Goal: Transaction & Acquisition: Purchase product/service

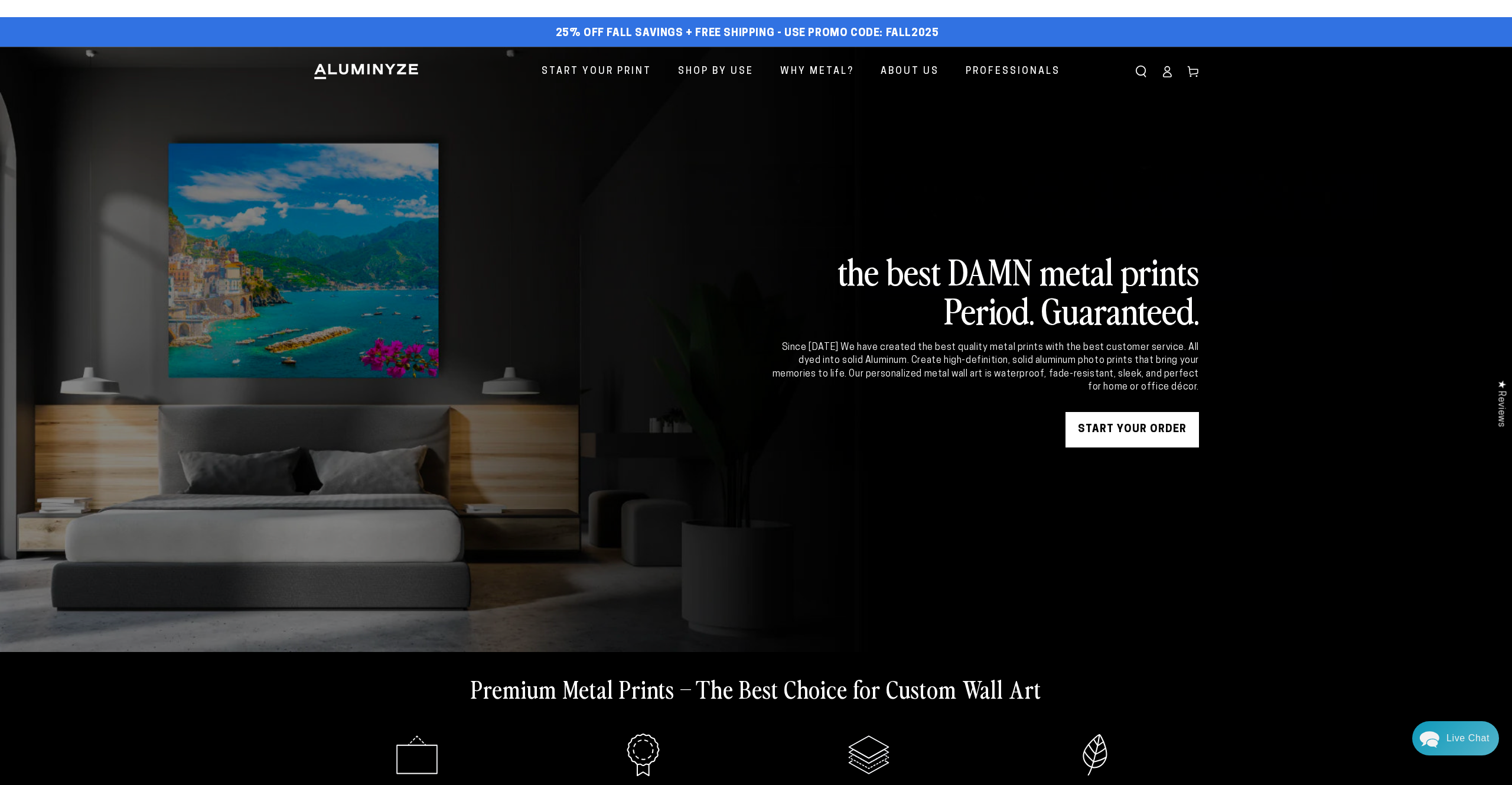
click at [1167, 75] on icon at bounding box center [1167, 72] width 12 height 12
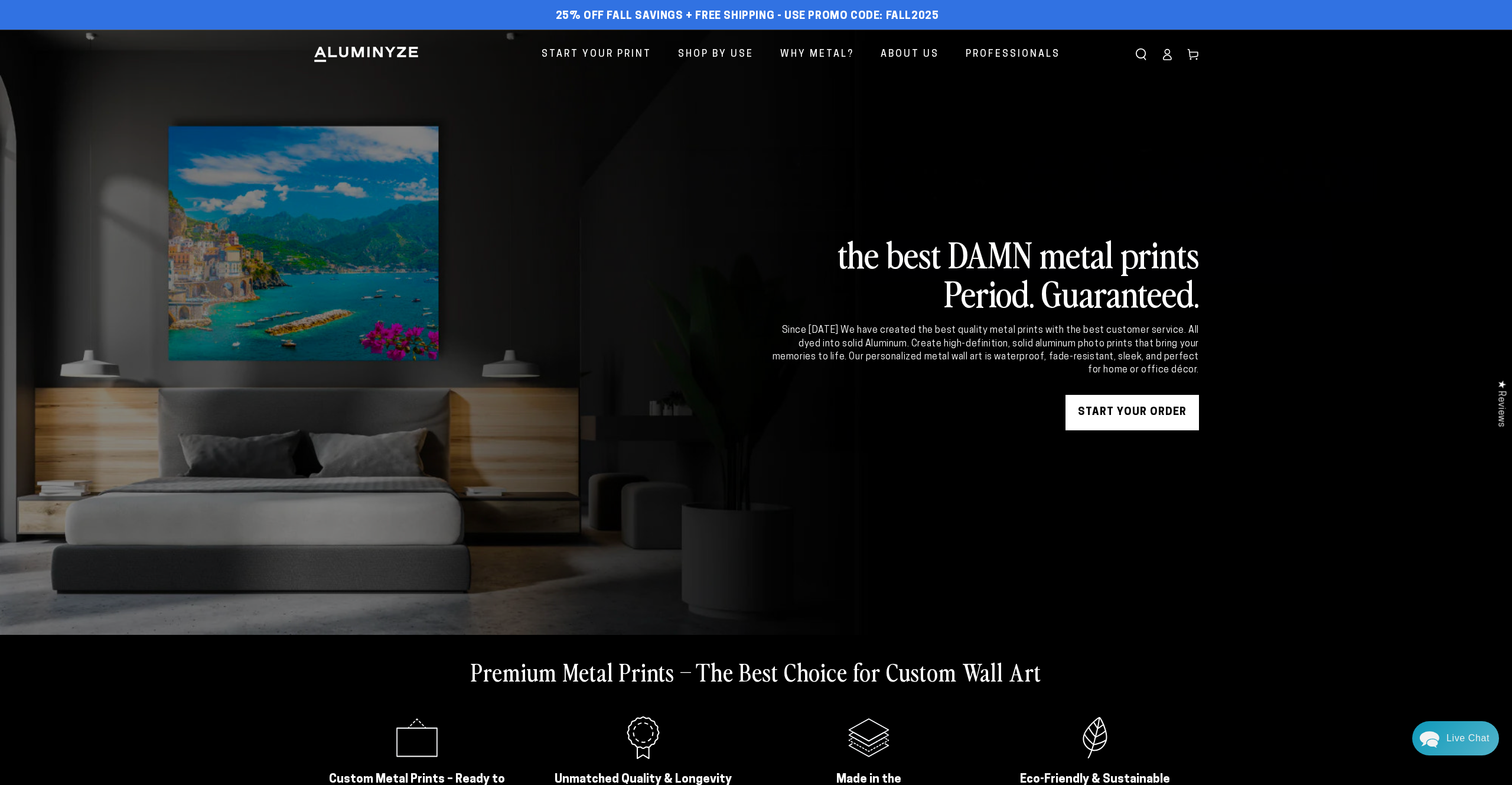
click at [1167, 61] on link "Account" at bounding box center [1168, 55] width 26 height 26
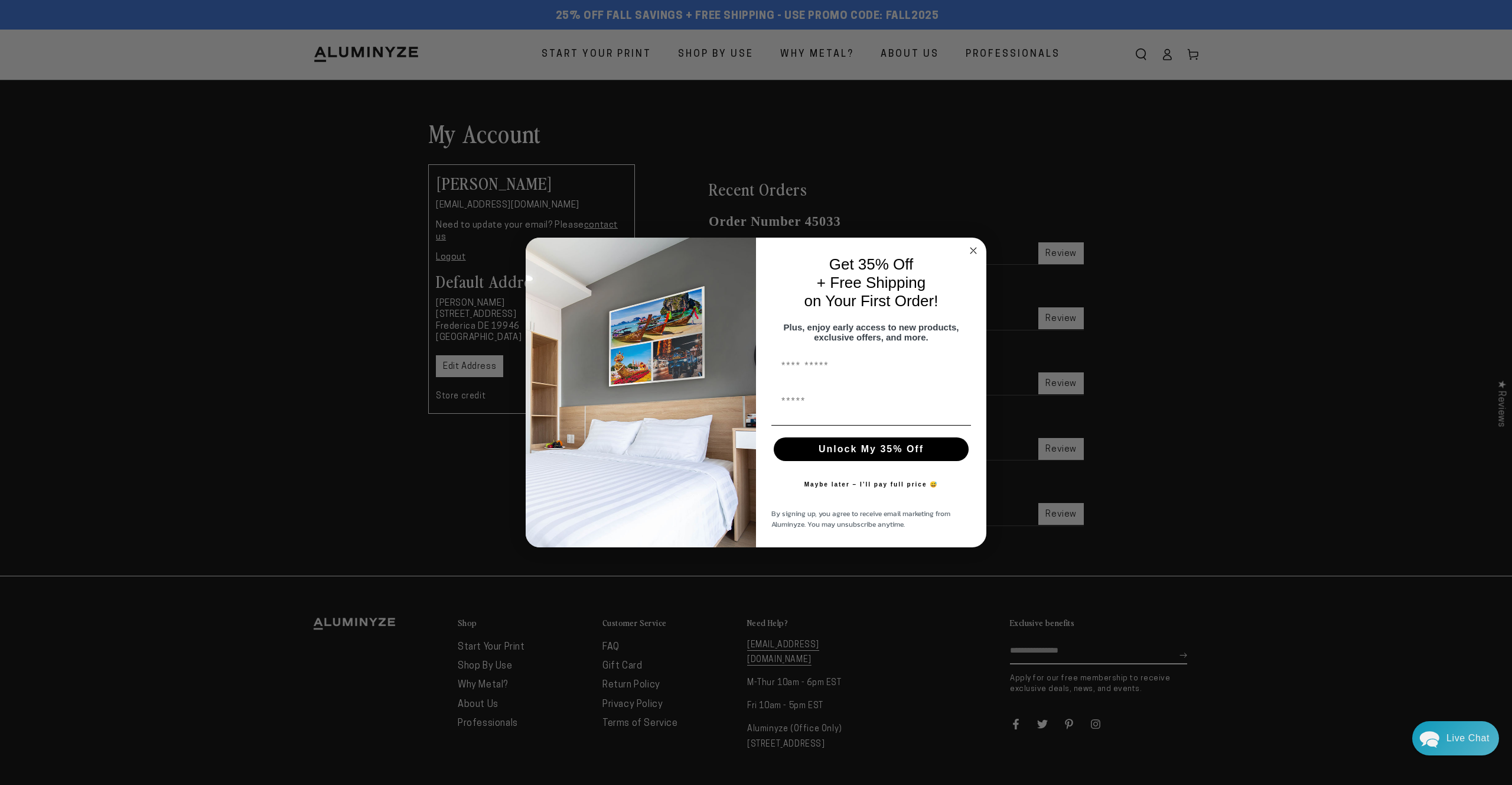
click at [972, 248] on circle "Close dialog" at bounding box center [974, 250] width 13 height 13
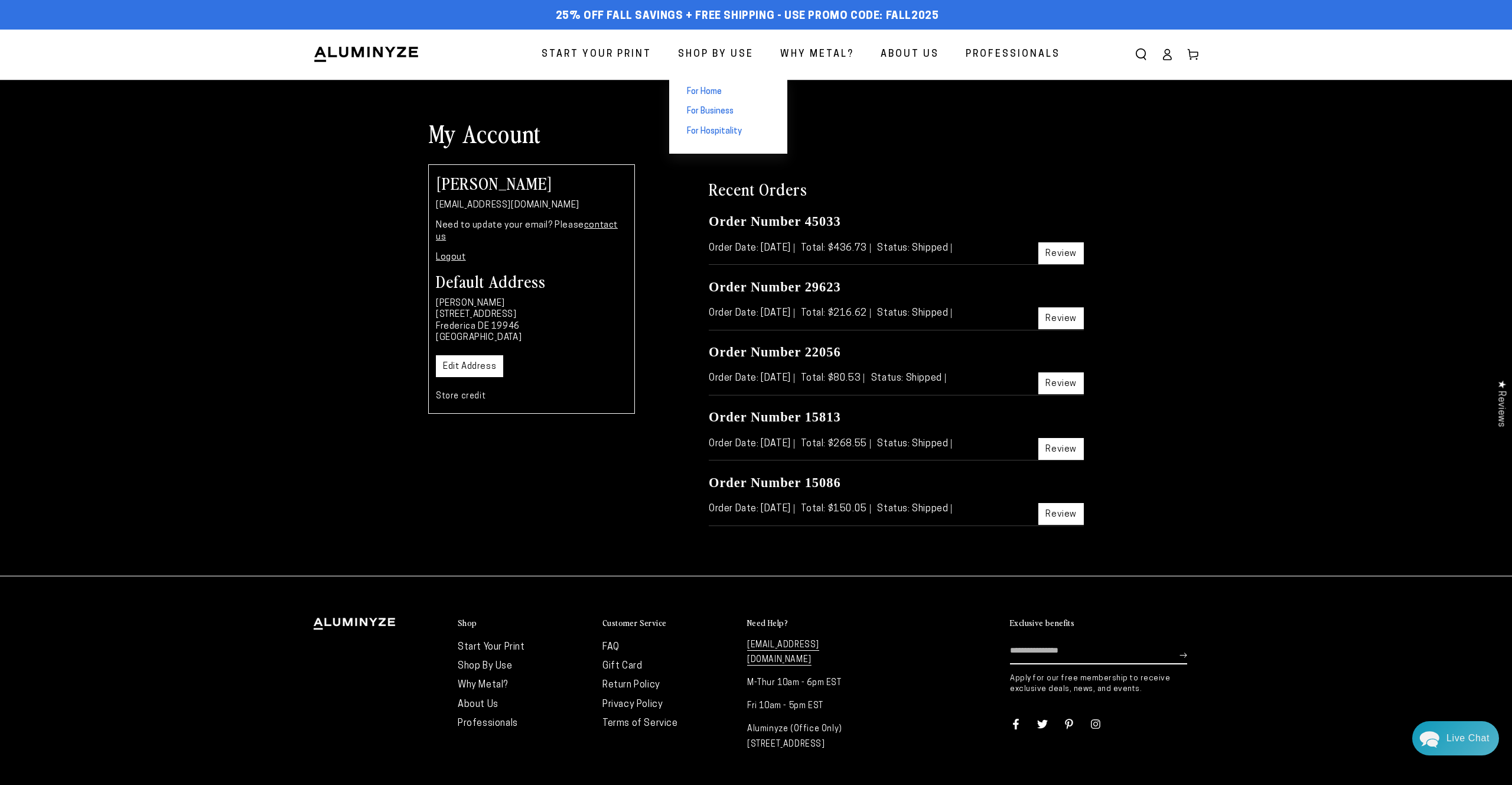
click at [709, 87] on span "For Home" at bounding box center [704, 92] width 35 height 12
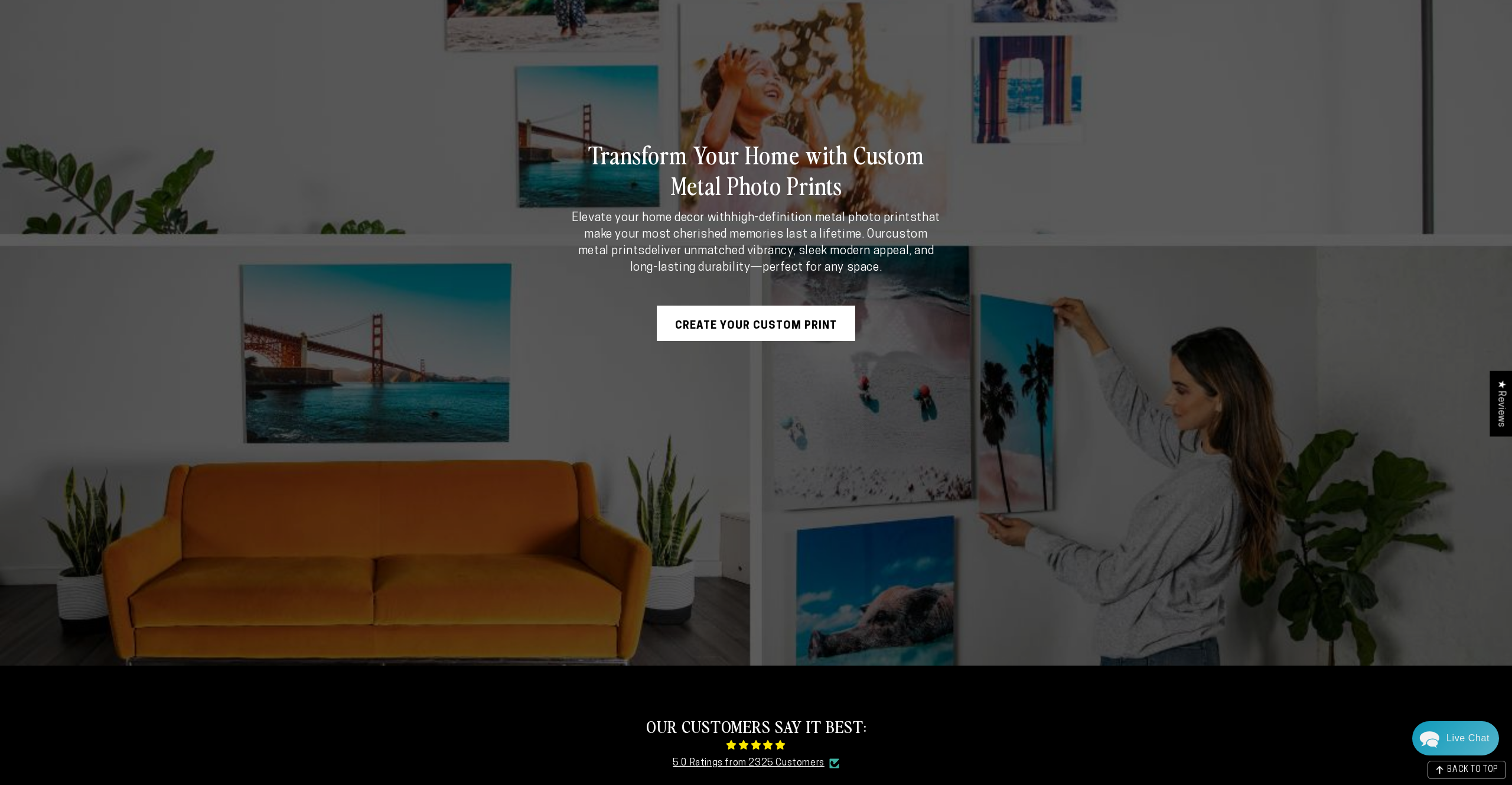
scroll to position [28, 0]
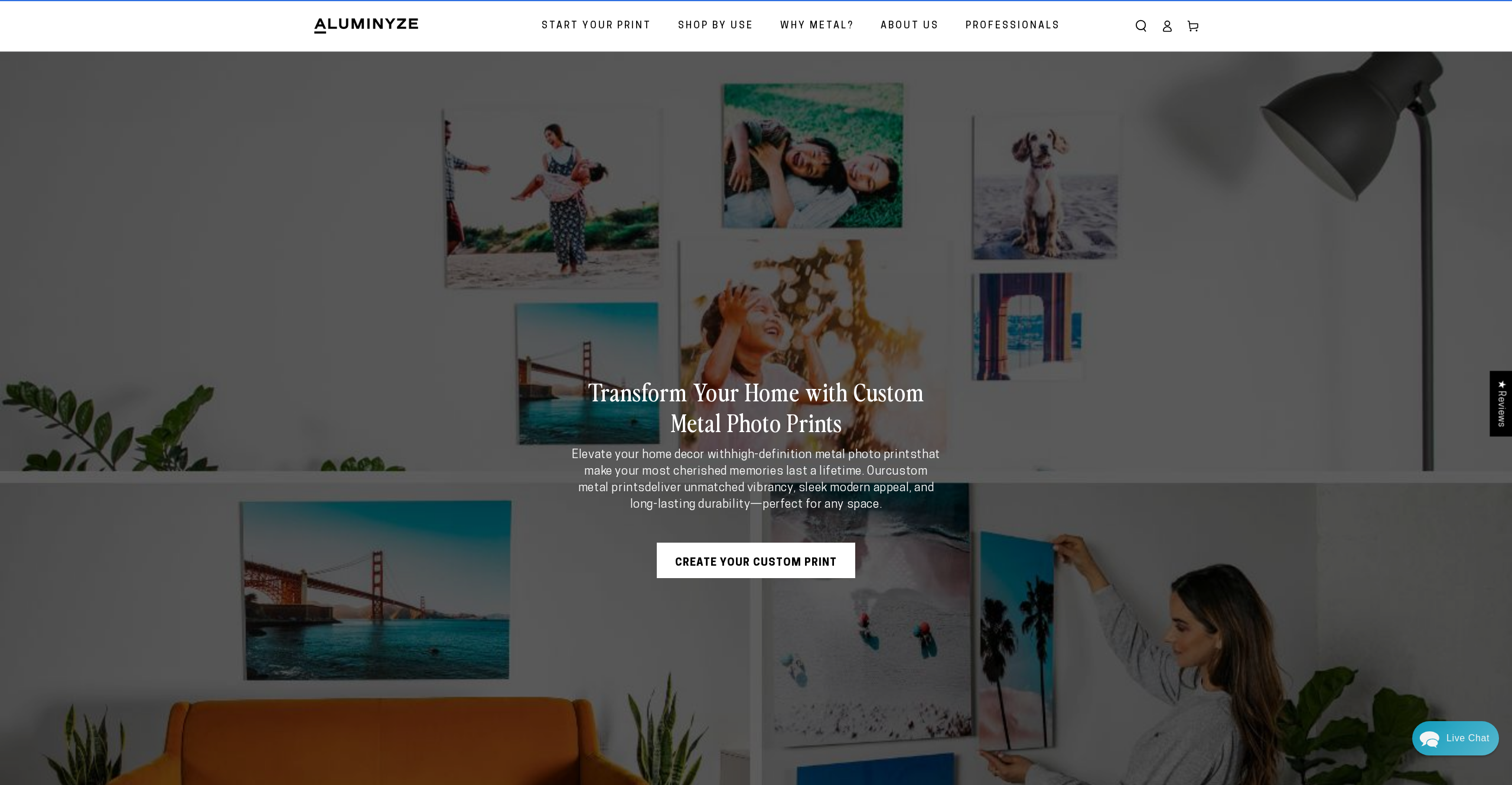
click at [814, 26] on span "Why Metal?" at bounding box center [817, 26] width 73 height 17
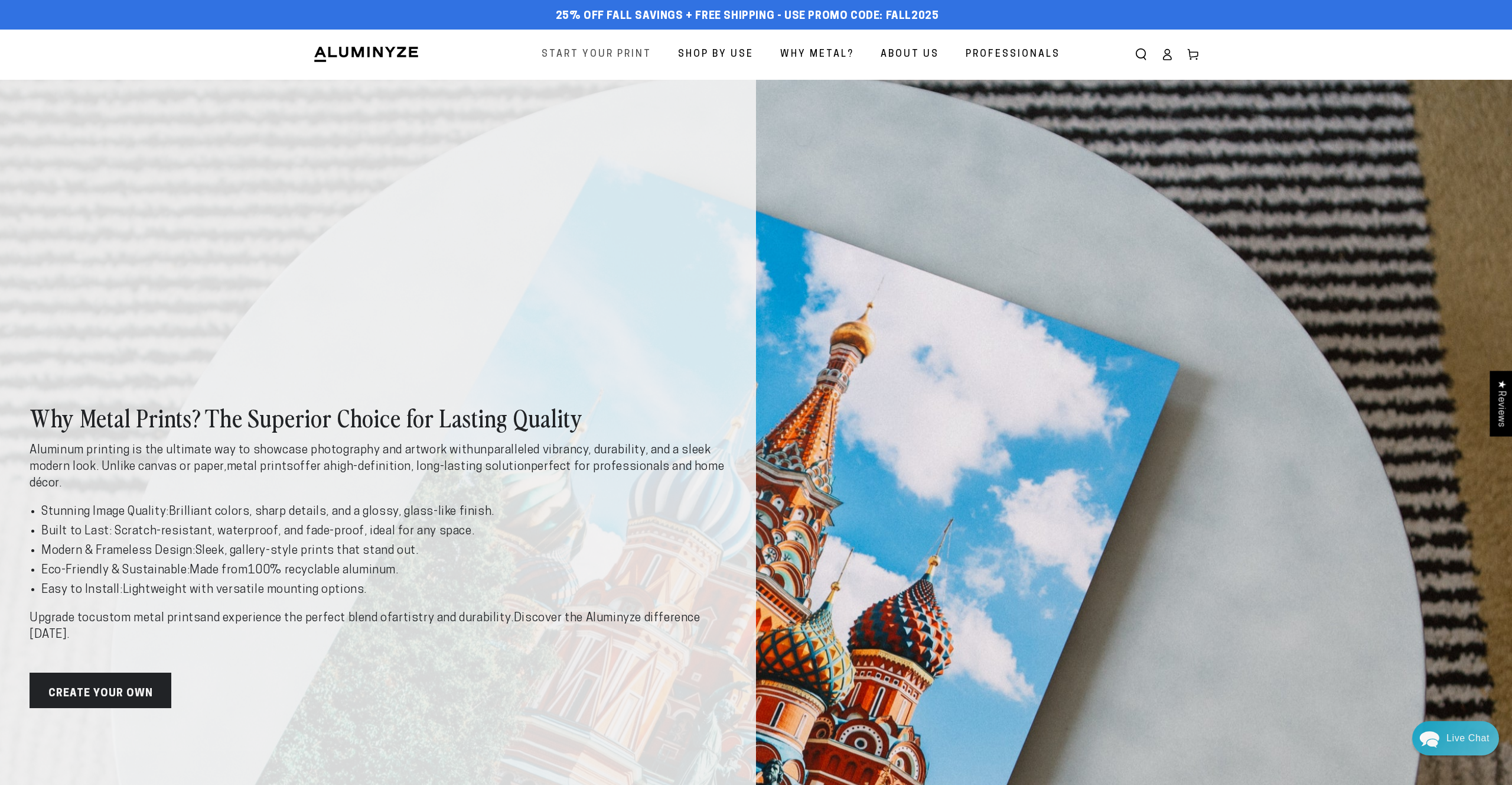
click at [588, 53] on span "Start Your Print" at bounding box center [597, 55] width 110 height 17
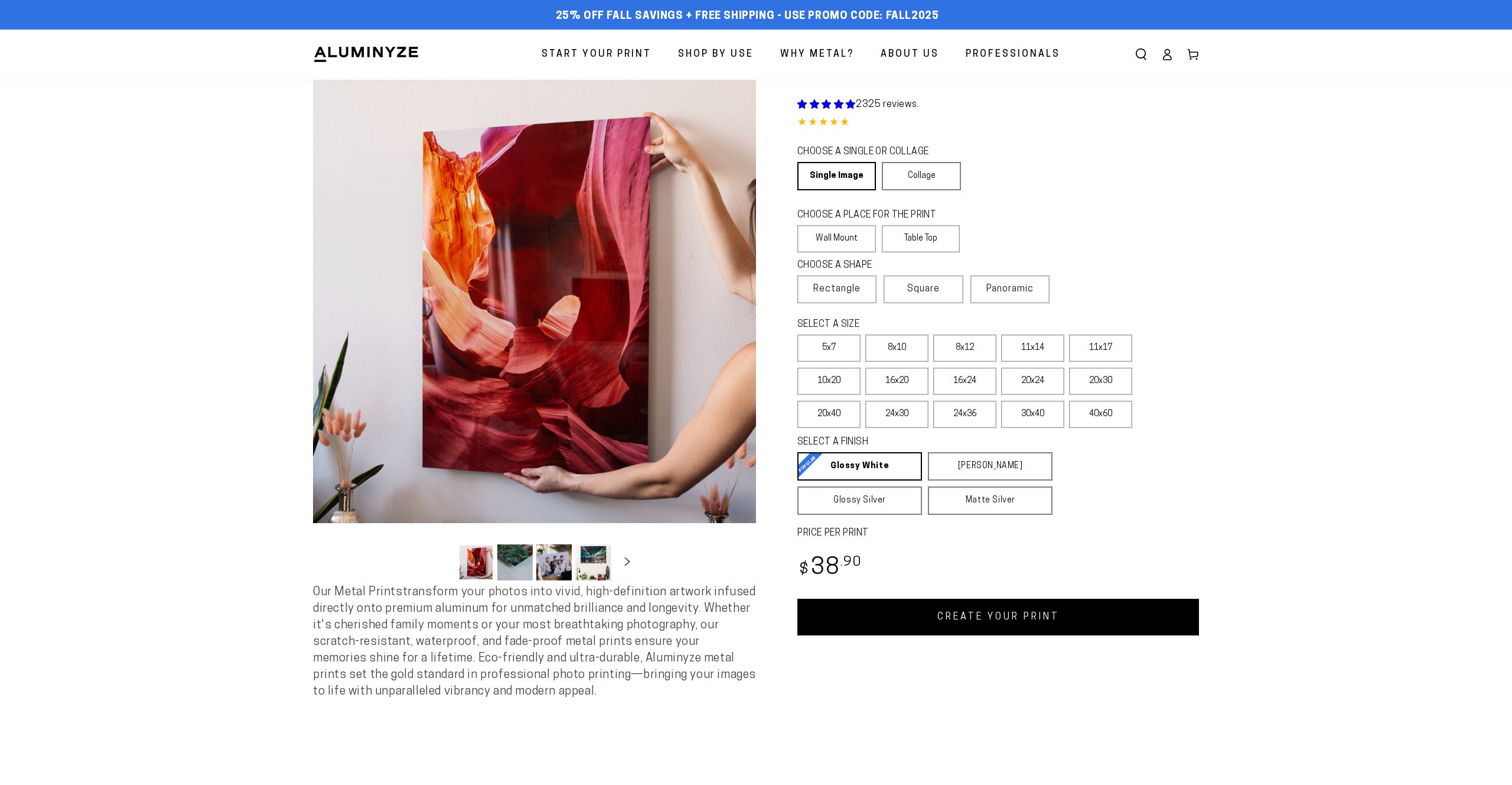
select select "**********"
click at [971, 422] on label "24x36" at bounding box center [964, 414] width 63 height 27
click at [899, 247] on label "Table Top" at bounding box center [920, 238] width 78 height 27
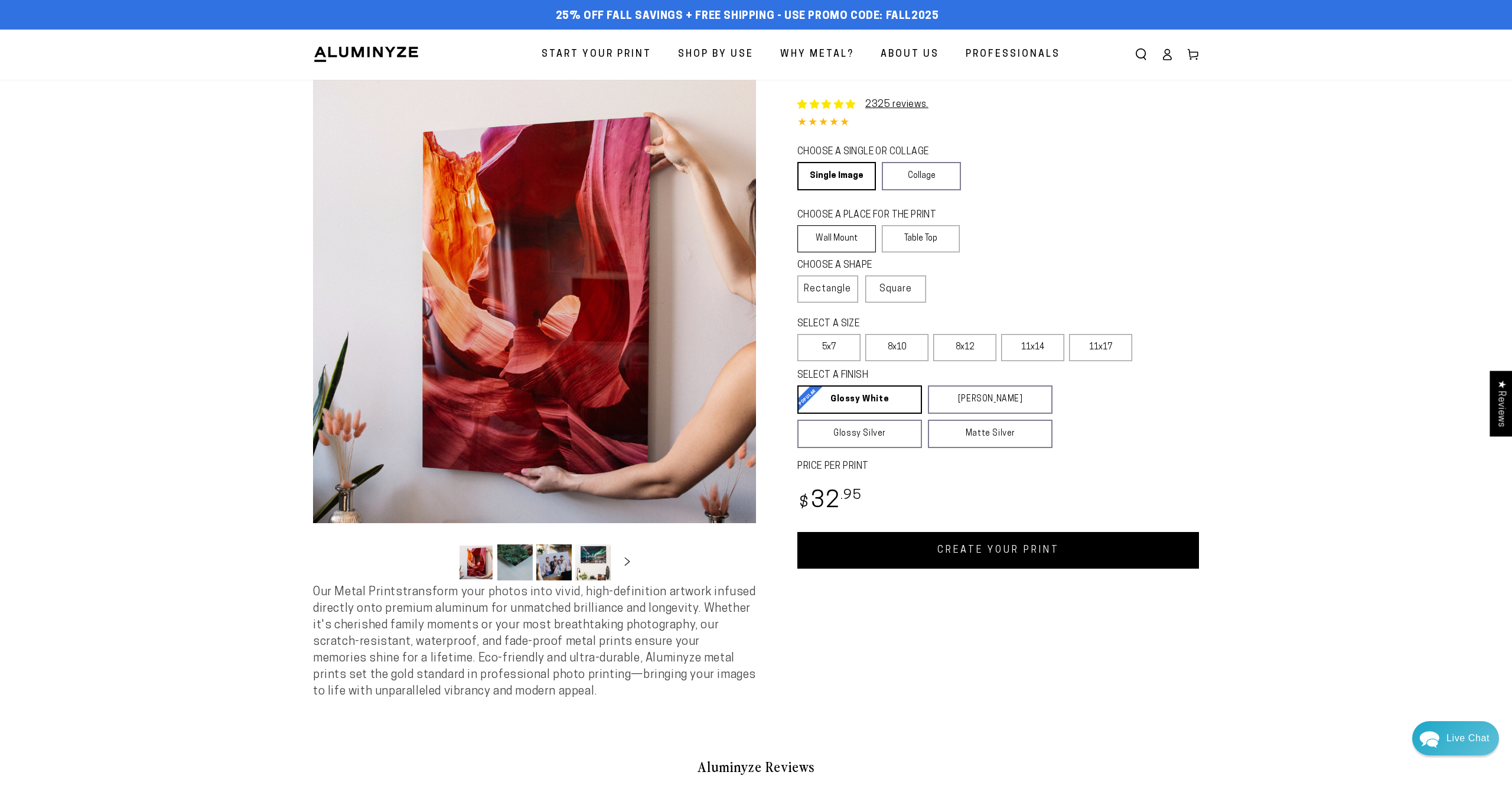
click at [857, 242] on label "Wall Mount" at bounding box center [836, 238] width 78 height 27
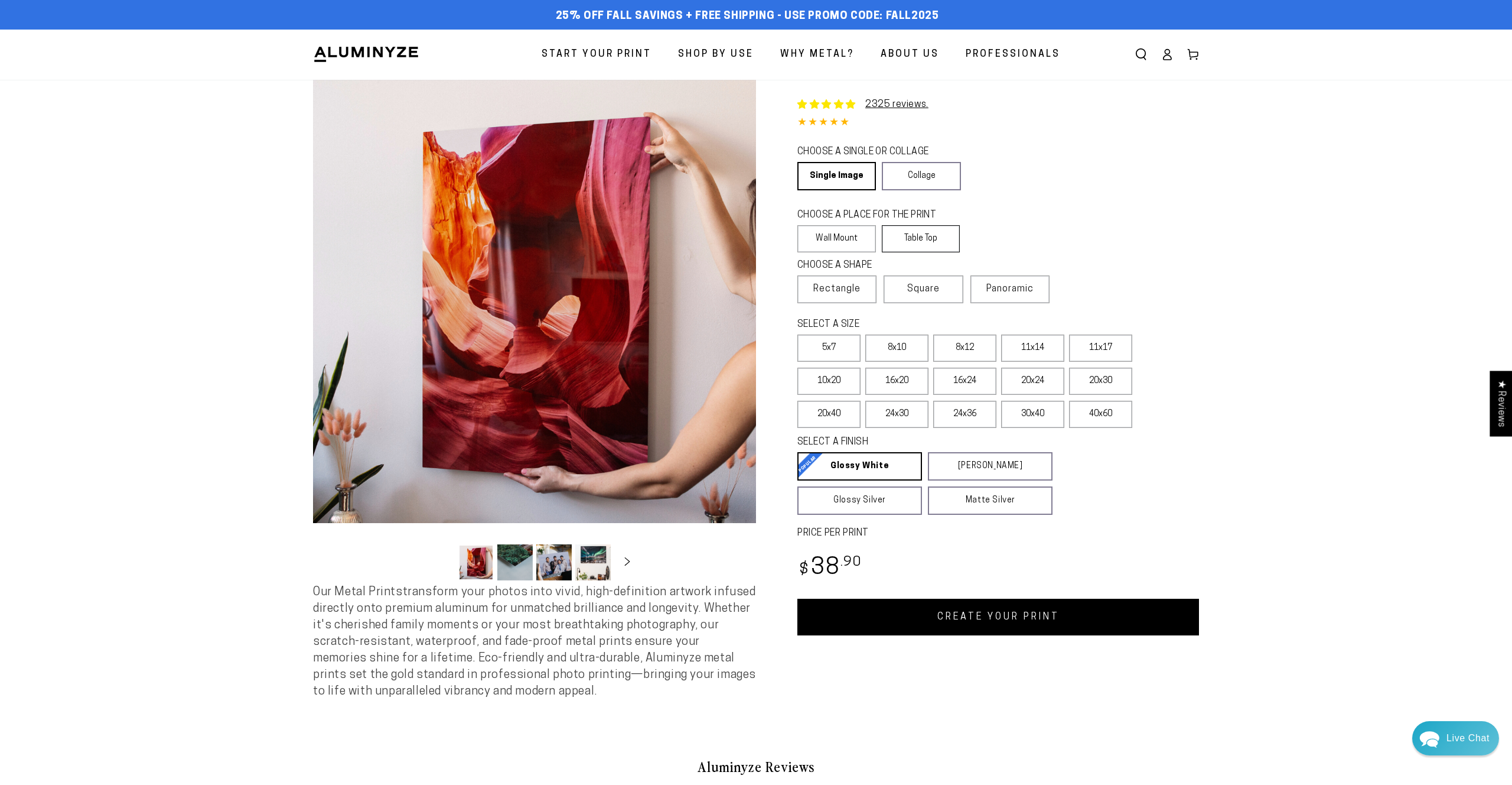
click at [909, 242] on label "Table Top" at bounding box center [920, 238] width 78 height 27
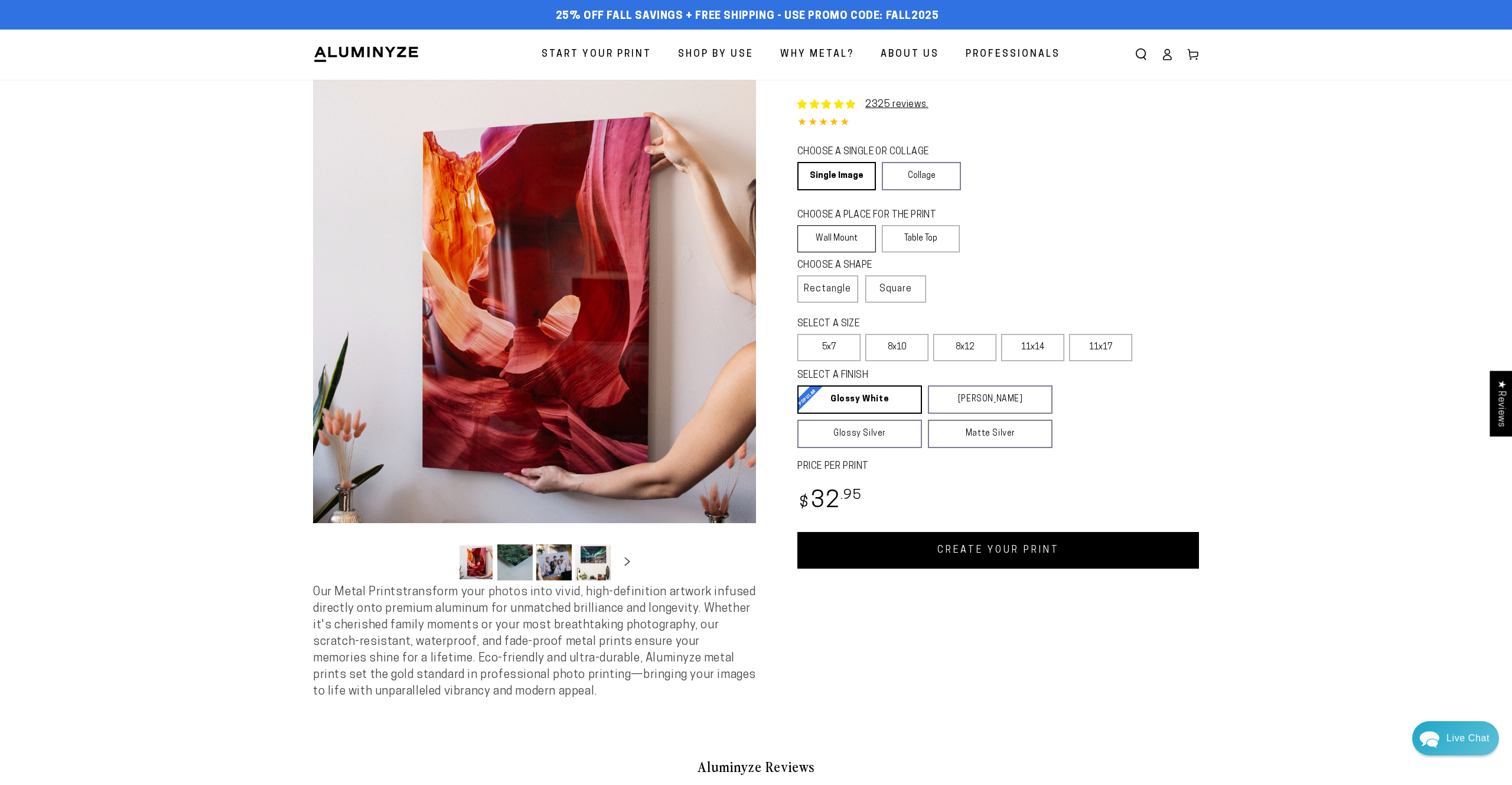
click at [867, 240] on label "Wall Mount" at bounding box center [836, 238] width 78 height 27
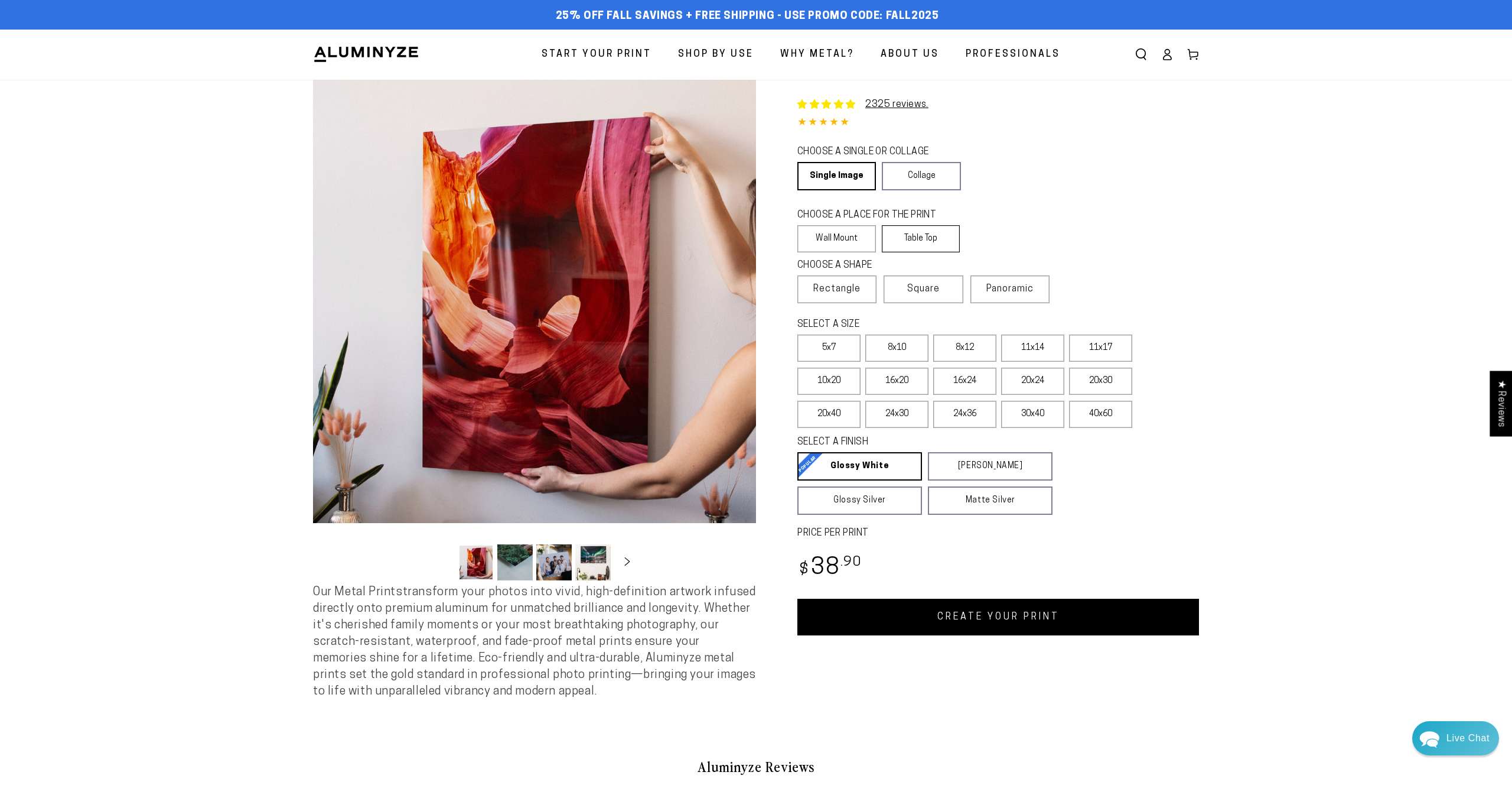
click at [907, 242] on label "Table Top" at bounding box center [920, 238] width 78 height 27
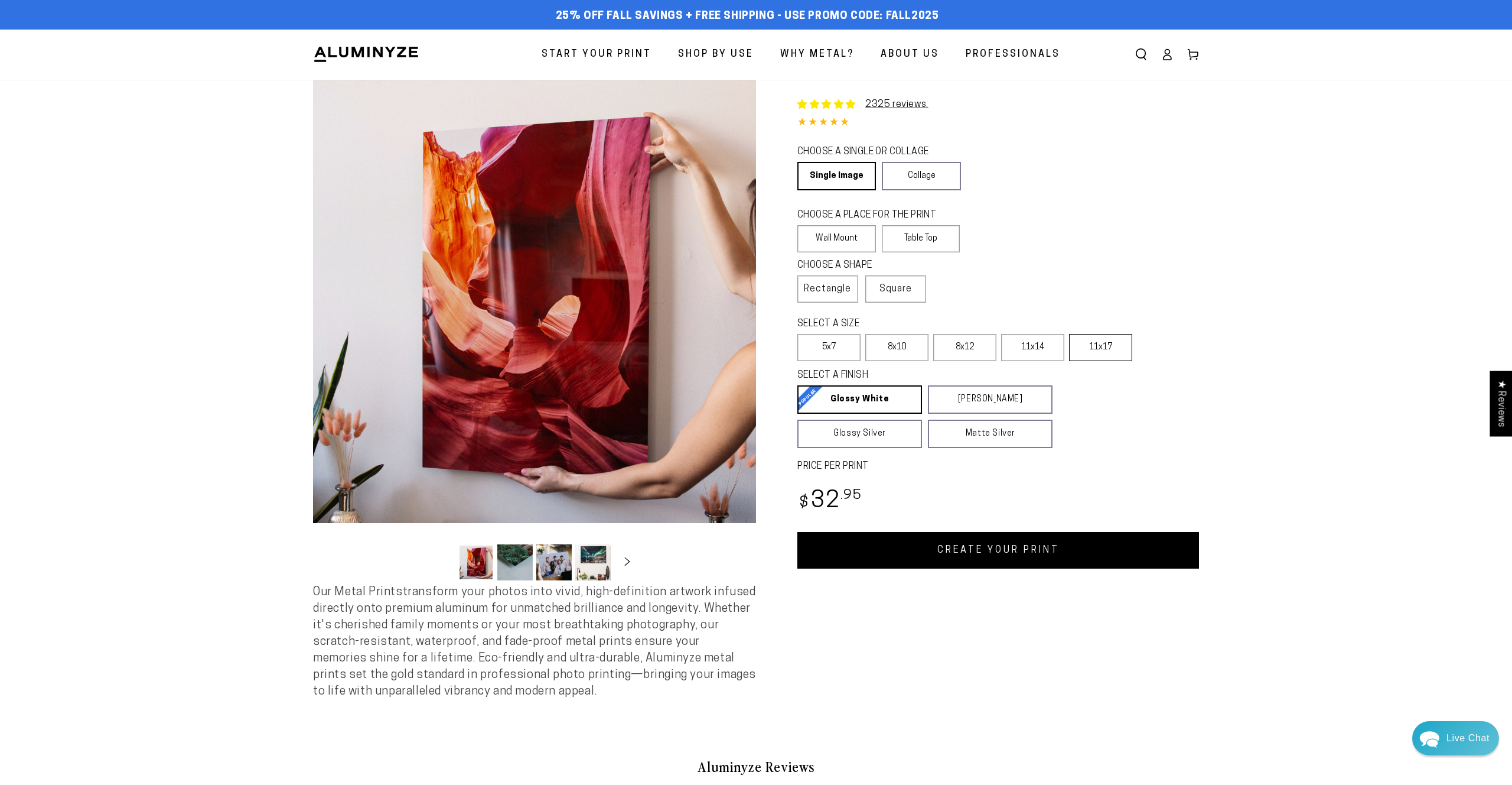
click at [1097, 351] on label "11x17" at bounding box center [1100, 347] width 63 height 27
click at [838, 237] on label "Wall Mount" at bounding box center [836, 238] width 78 height 27
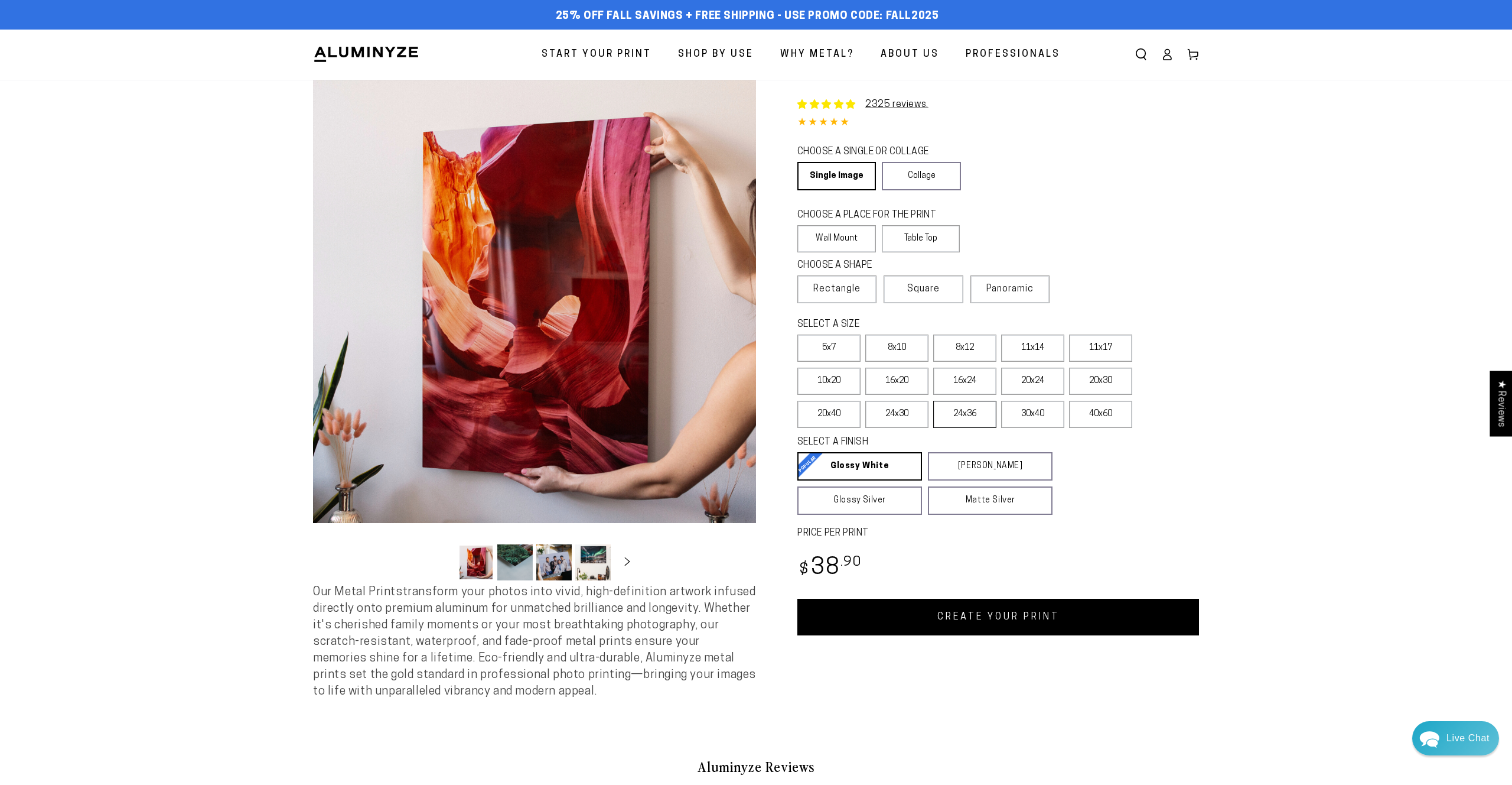
click at [968, 413] on label "24x36" at bounding box center [964, 414] width 63 height 27
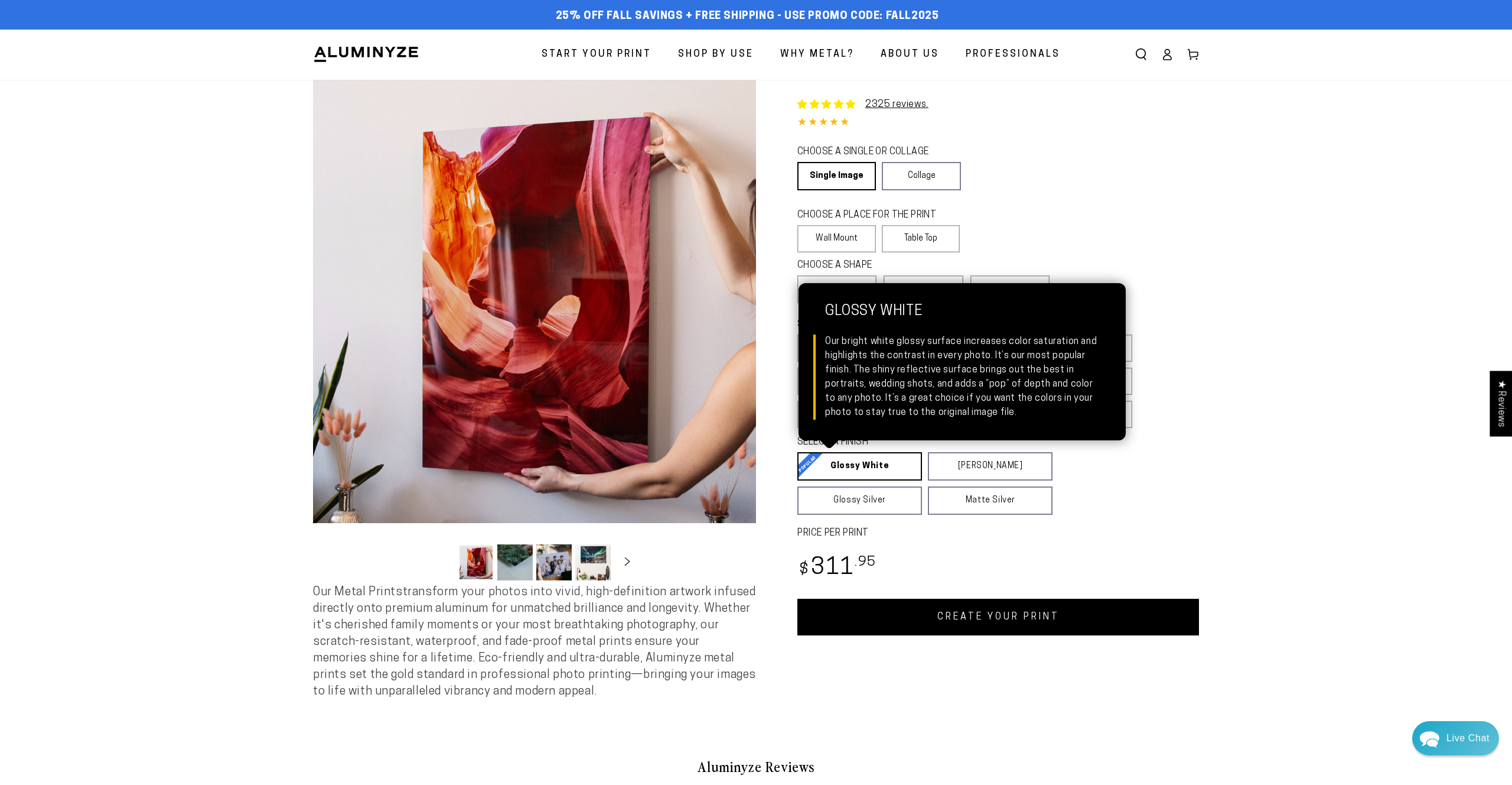
click at [884, 469] on link "Glossy White Glossy White Our bright white glossy surface increases color satur…" at bounding box center [859, 466] width 124 height 28
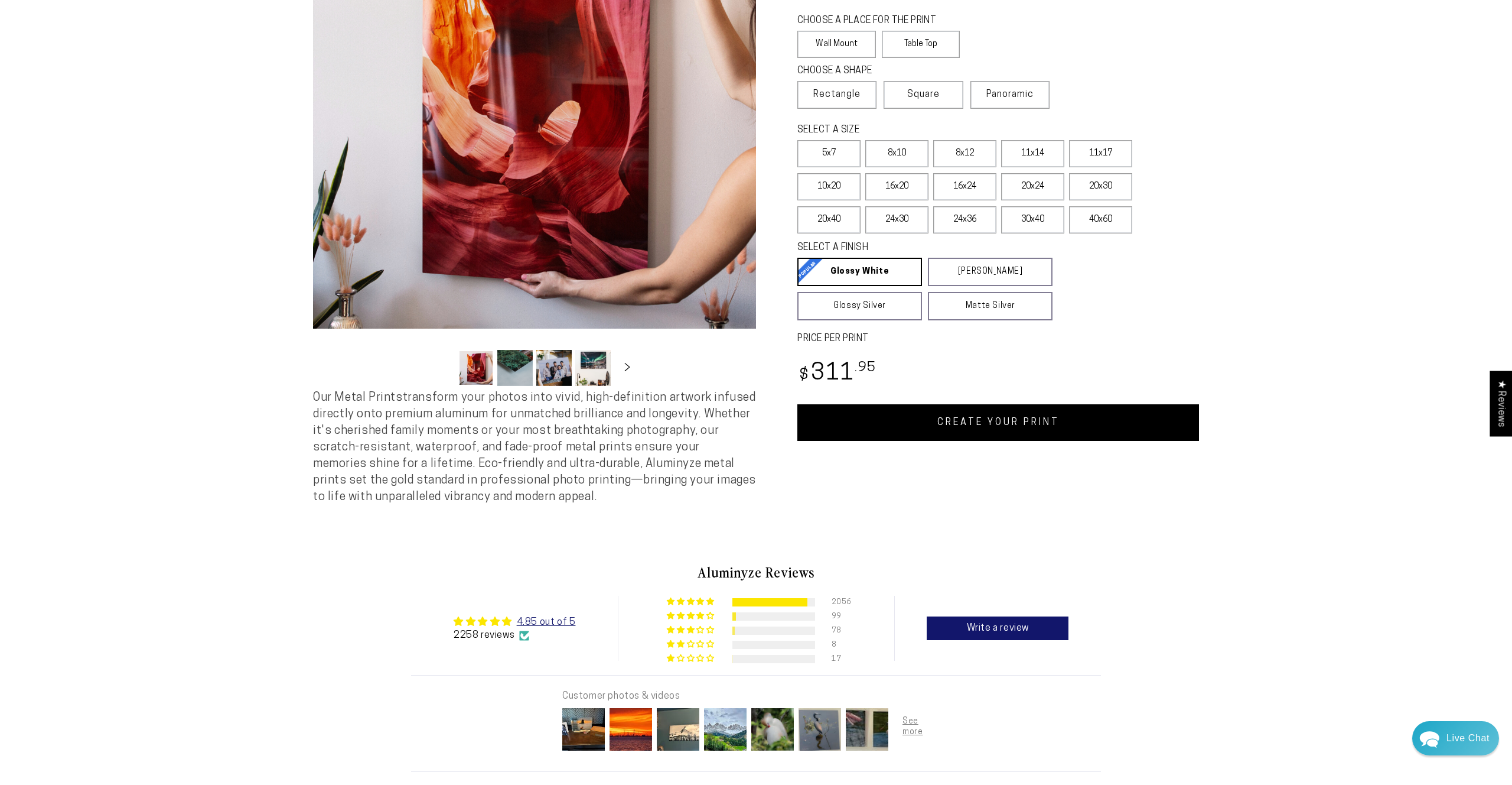
scroll to position [187, 0]
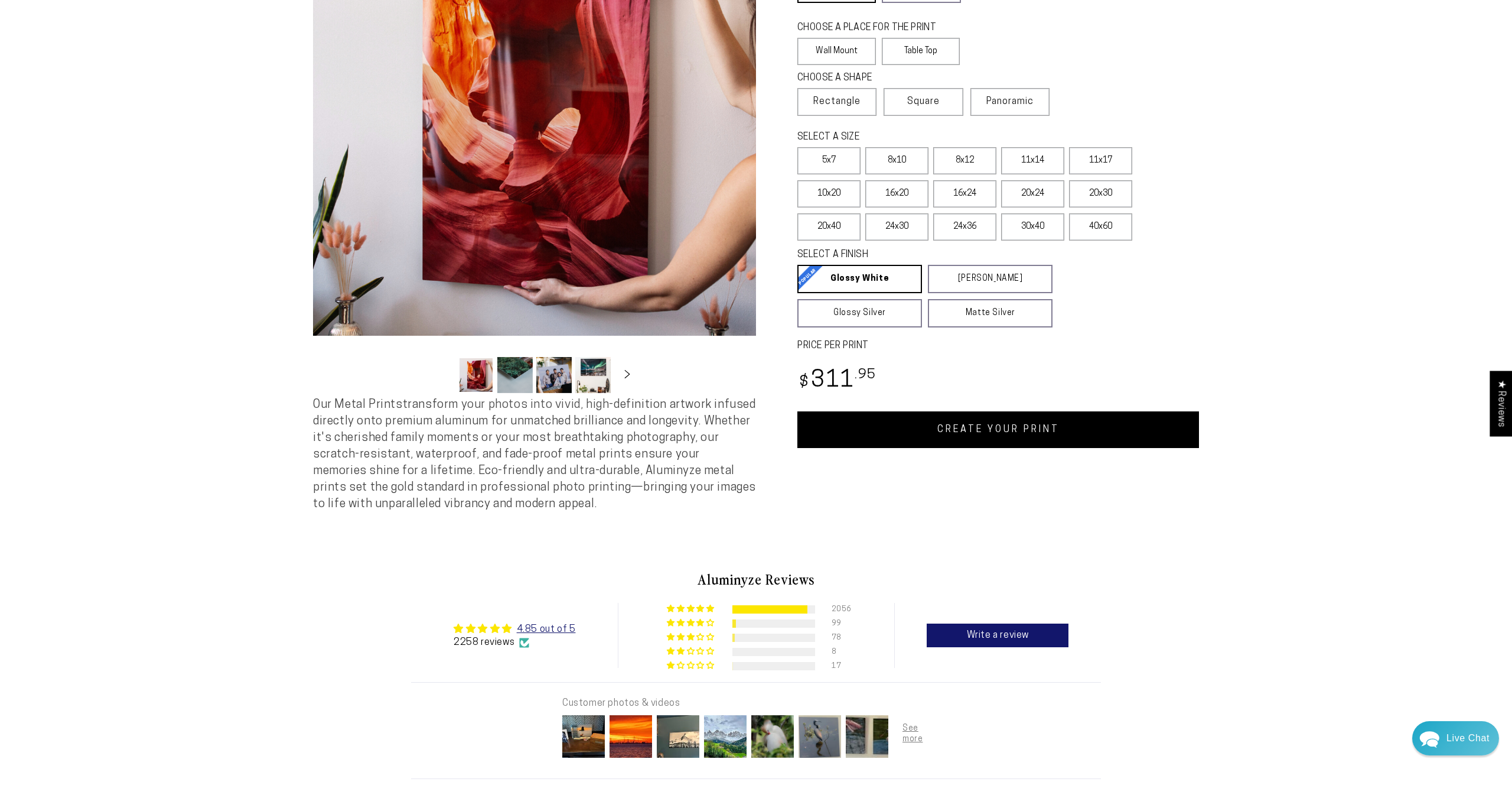
click at [593, 385] on button "Load image 4 in gallery view" at bounding box center [593, 375] width 36 height 36
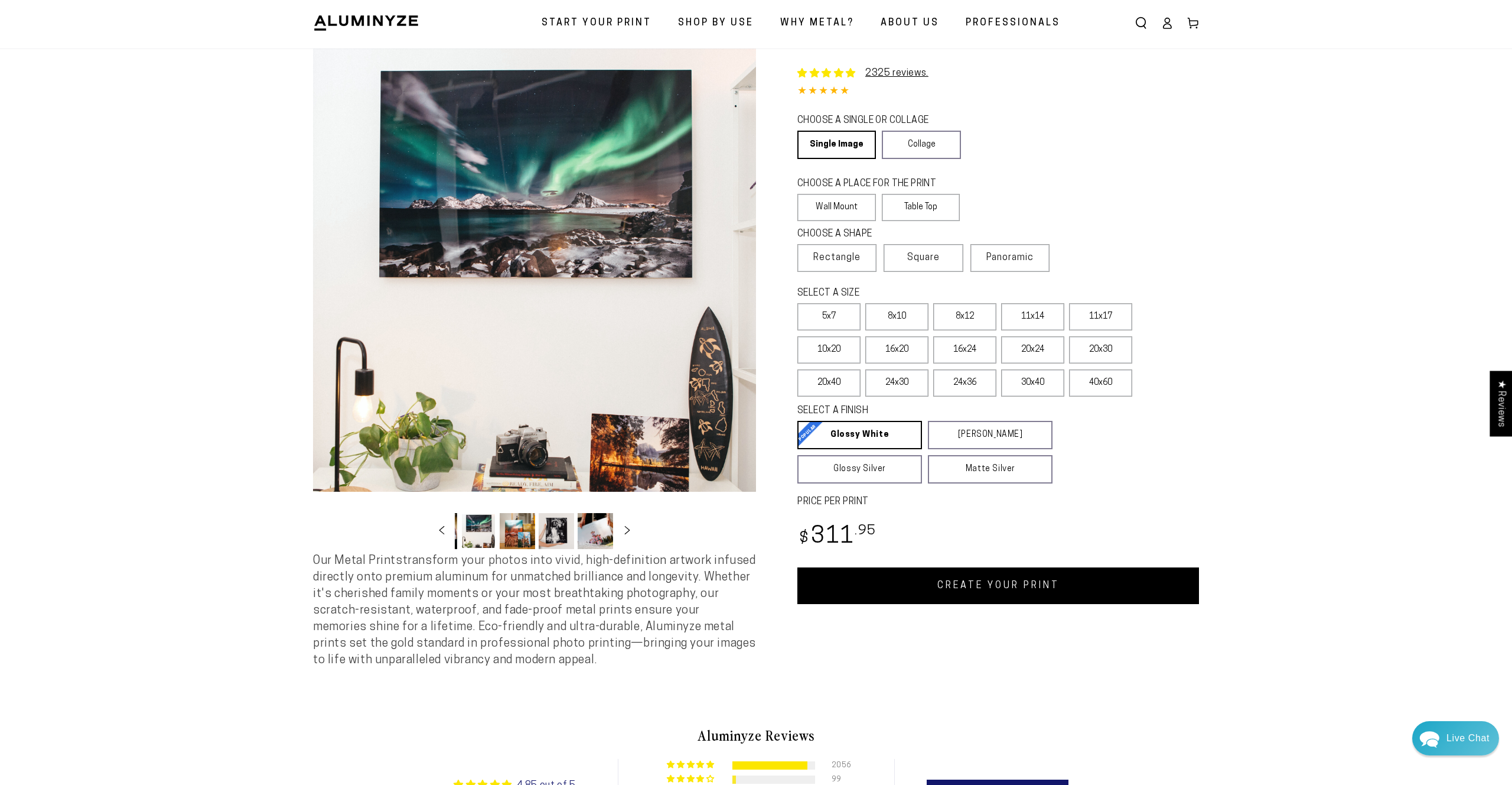
scroll to position [31, 0]
click at [909, 322] on label "8x10" at bounding box center [897, 317] width 63 height 27
click at [946, 322] on label "8x12" at bounding box center [964, 317] width 63 height 27
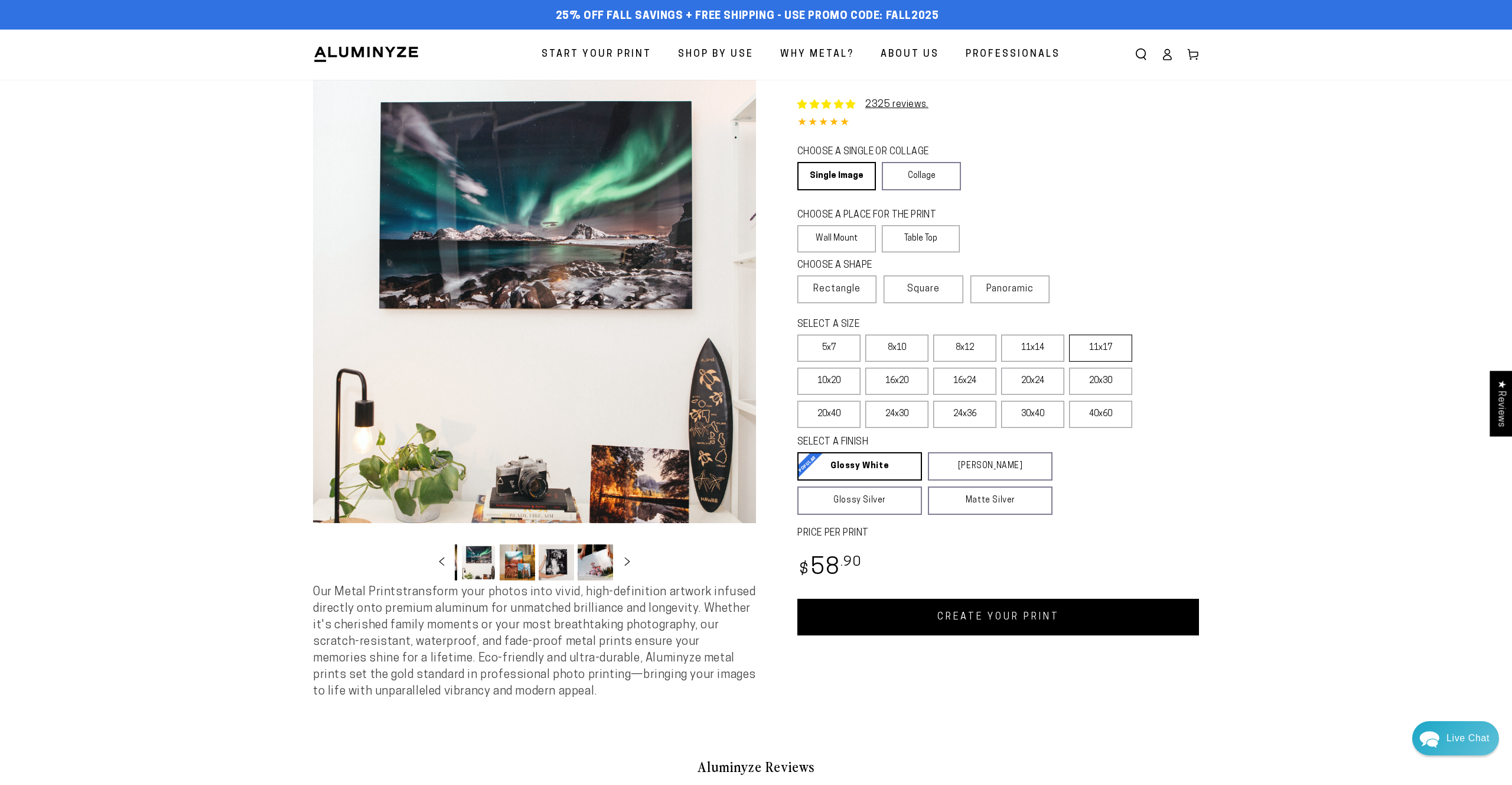
click at [1110, 345] on label "11x17" at bounding box center [1100, 347] width 63 height 27
click at [1023, 352] on label "11x14" at bounding box center [1032, 347] width 63 height 27
click at [1085, 351] on label "11x17" at bounding box center [1100, 347] width 63 height 27
click at [1016, 295] on label "Panoramic" at bounding box center [1010, 290] width 79 height 28
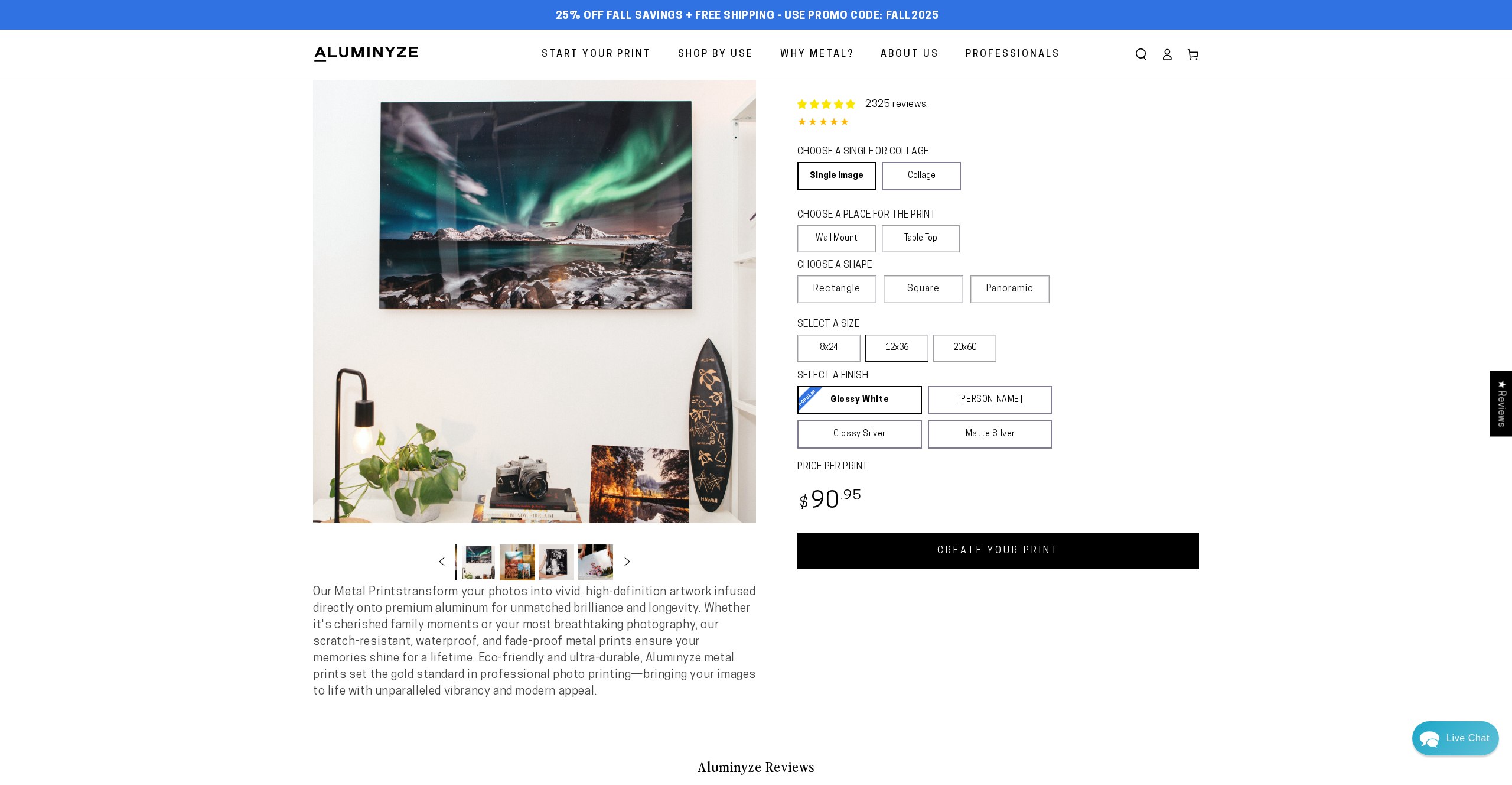
click at [900, 348] on label "12x36" at bounding box center [897, 347] width 63 height 27
click at [948, 349] on label "20x60" at bounding box center [964, 347] width 63 height 27
click at [912, 346] on label "12x36" at bounding box center [897, 347] width 63 height 27
click at [852, 290] on span "Rectangle" at bounding box center [836, 288] width 47 height 14
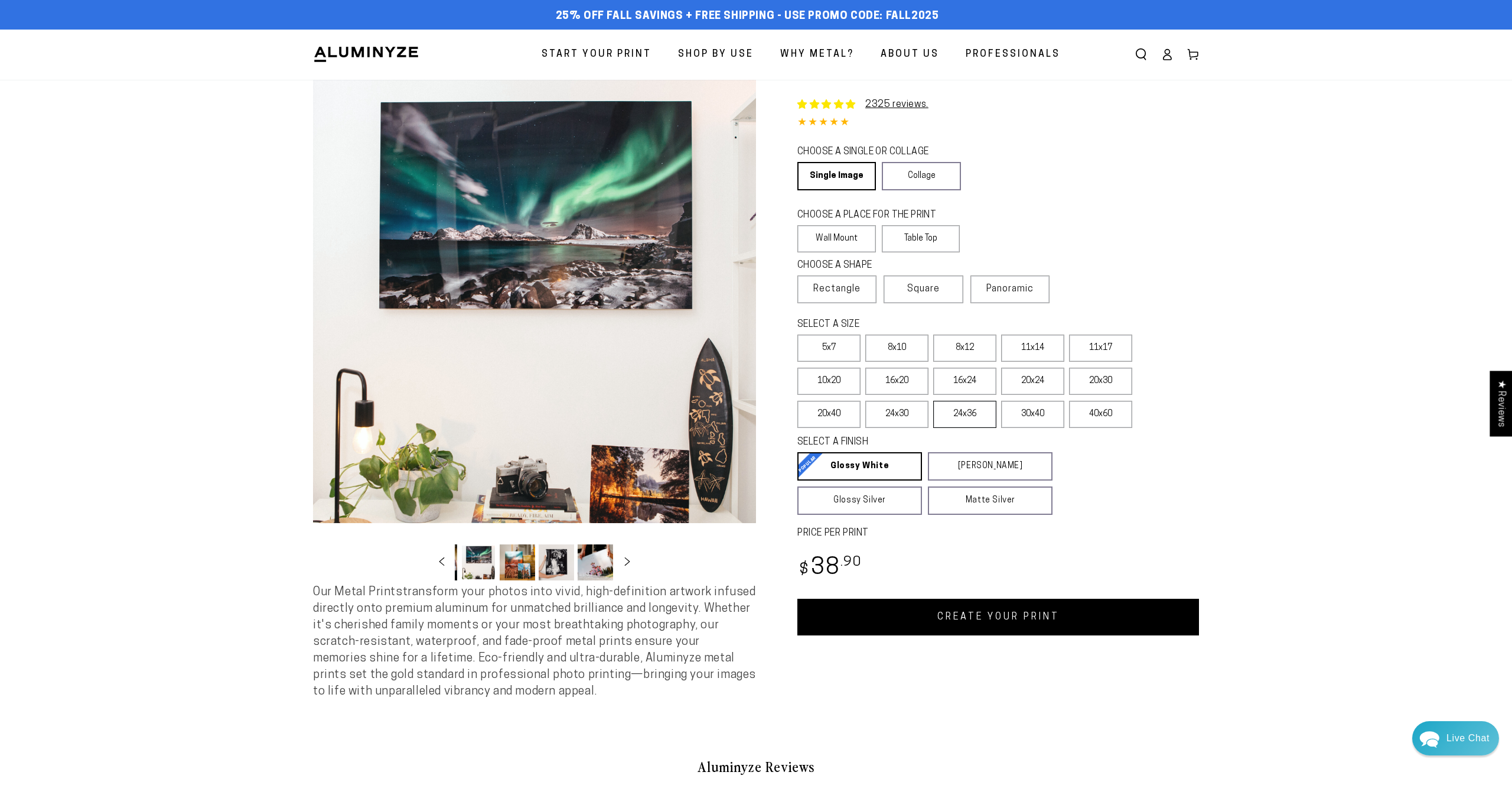
click at [970, 413] on label "24x36" at bounding box center [964, 414] width 63 height 27
